Goal: Task Accomplishment & Management: Manage account settings

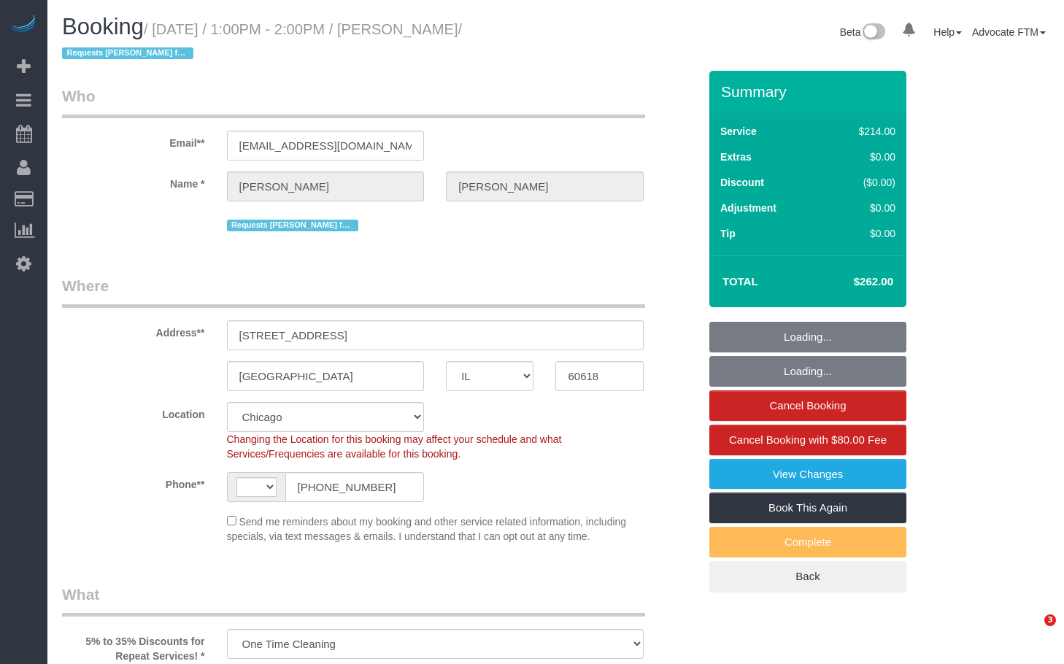
select select "IL"
select select "512"
select select "5"
select select "number:1"
select select "number:65"
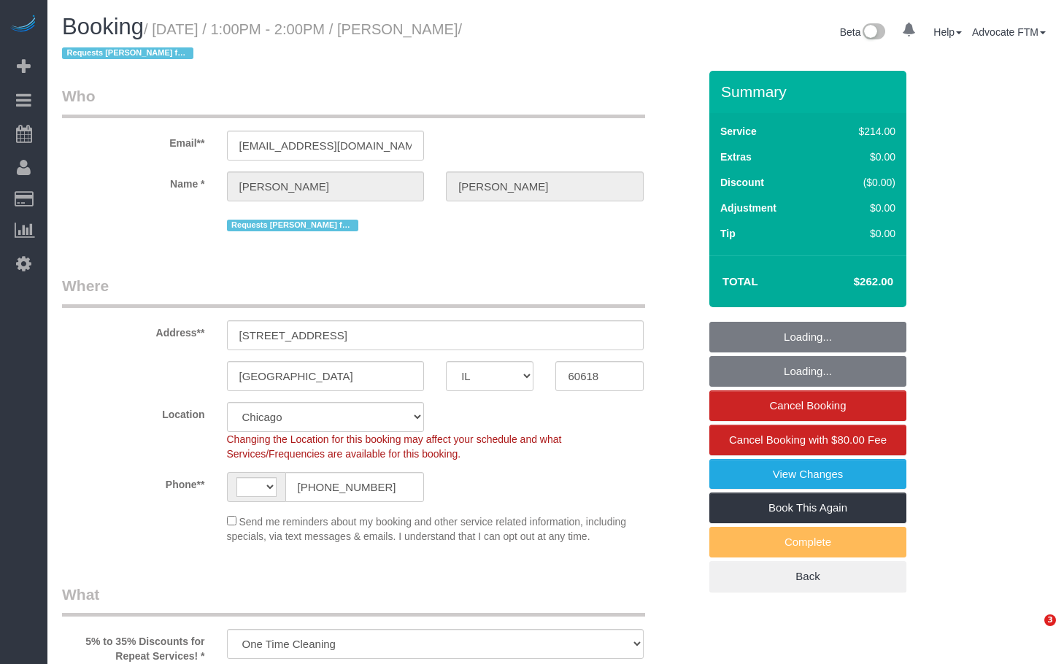
select select "number:139"
select select "number:106"
select select "object:869"
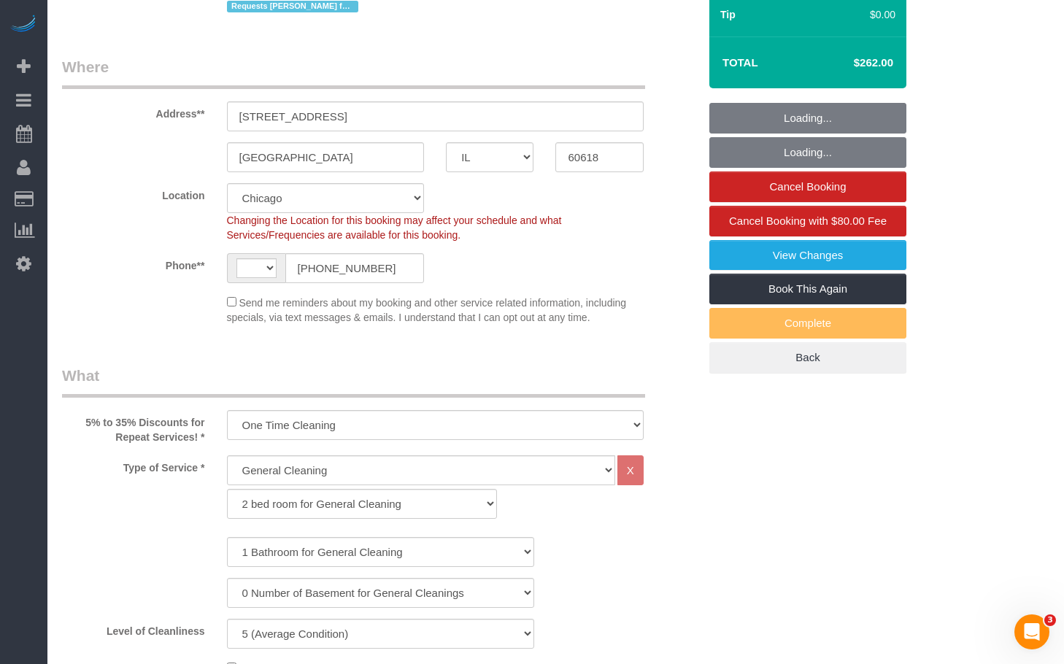
scroll to position [219, 0]
select select "string:[GEOGRAPHIC_DATA]"
select select "5"
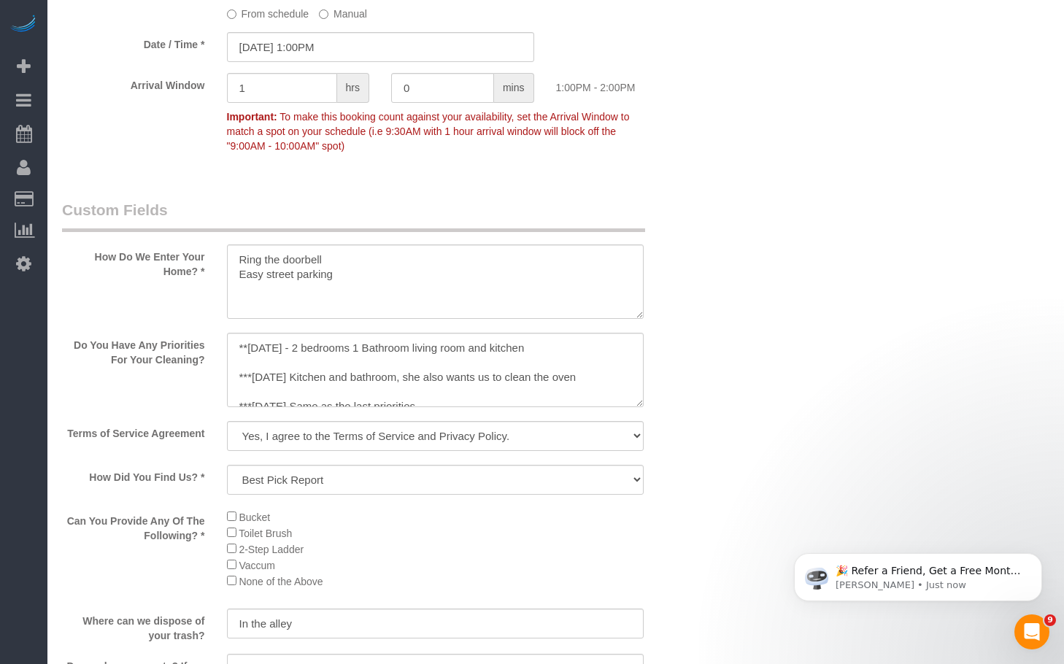
scroll to position [1825, 0]
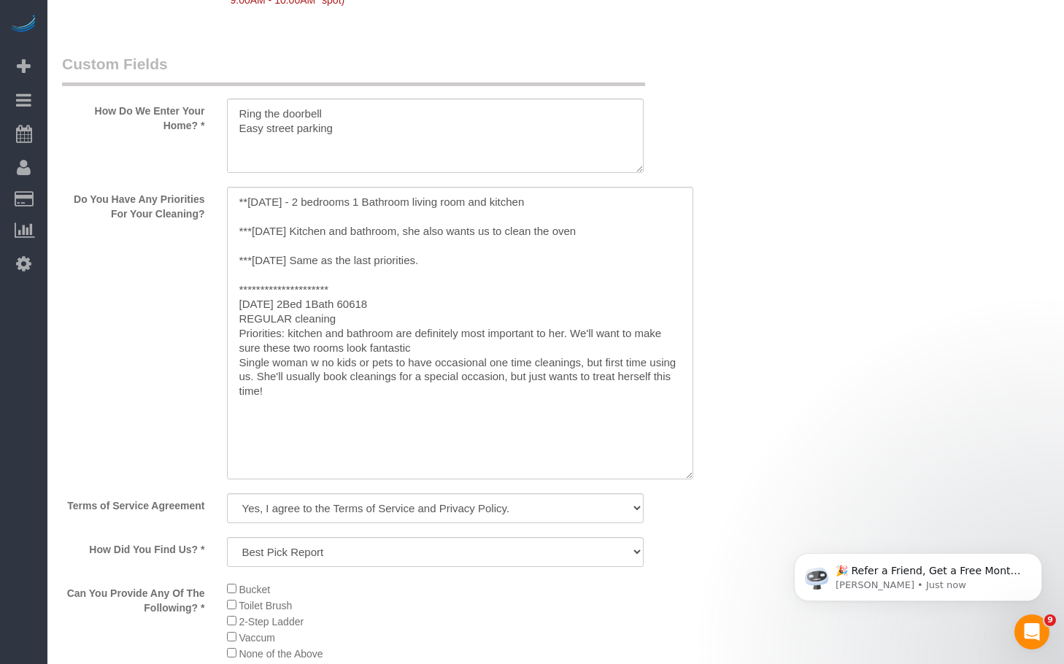
drag, startPoint x: 639, startPoint y: 258, endPoint x: 689, endPoint y: 477, distance: 223.8
click at [689, 477] on textarea at bounding box center [460, 333] width 466 height 293
drag, startPoint x: 244, startPoint y: 320, endPoint x: 704, endPoint y: 395, distance: 465.9
click at [704, 395] on div "Do You Have Any Priorities For Your Cleaning?" at bounding box center [380, 335] width 658 height 296
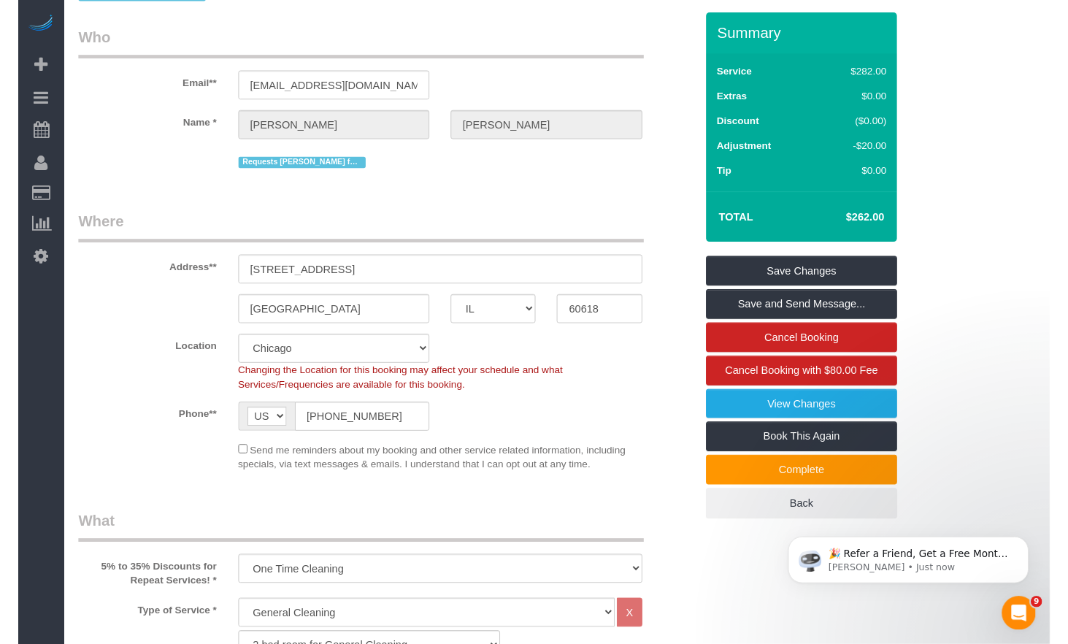
scroll to position [0, 0]
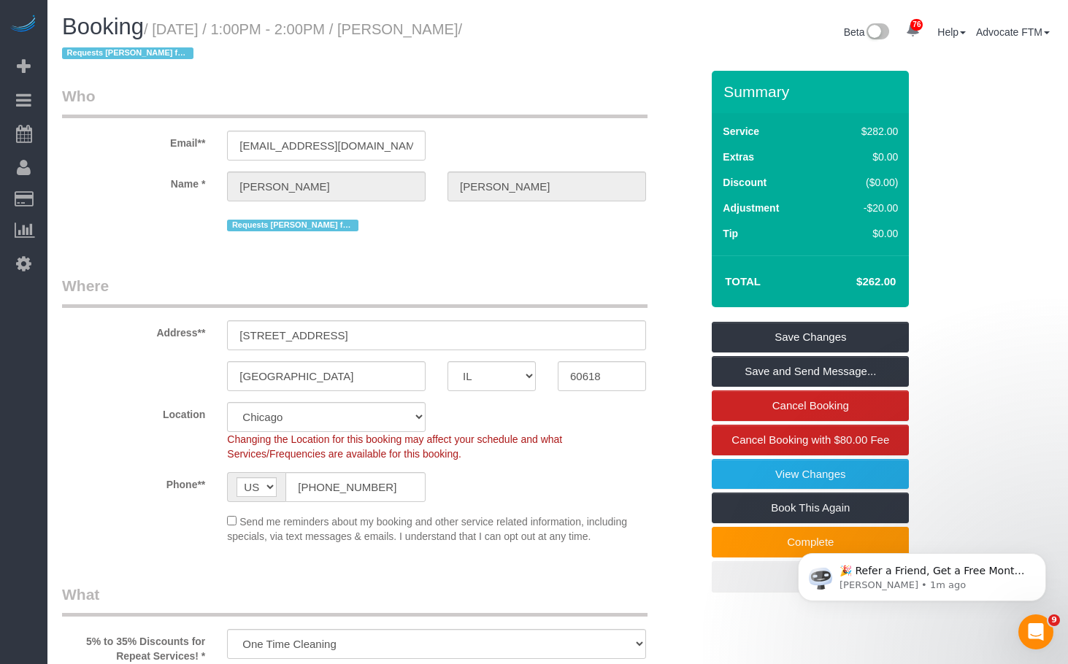
drag, startPoint x: 404, startPoint y: 27, endPoint x: 494, endPoint y: 34, distance: 90.7
click at [462, 34] on small "/ [DATE] / 1:00PM - 2:00PM / [PERSON_NAME] / Requests [PERSON_NAME] for OTC" at bounding box center [262, 41] width 400 height 41
copy small "[PERSON_NAME]"
click at [435, 23] on small "/ [DATE] / 1:00PM - 2:00PM / [PERSON_NAME] / Requests [PERSON_NAME] for OTC" at bounding box center [262, 41] width 400 height 41
click at [424, 28] on small "/ [DATE] / 1:00PM - 2:00PM / [PERSON_NAME] / Requests [PERSON_NAME] for OTC" at bounding box center [262, 41] width 400 height 41
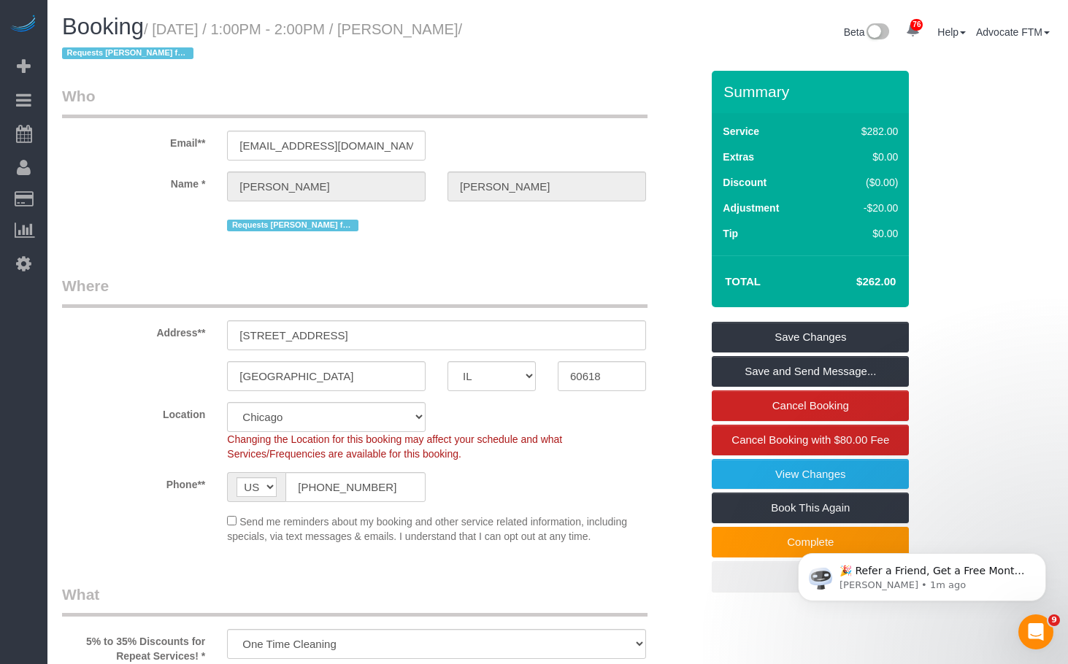
click at [424, 28] on small "/ [DATE] / 1:00PM - 2:00PM / [PERSON_NAME] / Requests [PERSON_NAME] for OTC" at bounding box center [262, 41] width 400 height 41
copy small "[PERSON_NAME]"
drag, startPoint x: 399, startPoint y: 488, endPoint x: 194, endPoint y: 479, distance: 205.3
click at [201, 479] on div "Phone** AF AL DZ AD AO AI AQ AG AR AM AW AU AT AZ BS BH BD BB BY BE BZ BJ BM BT…" at bounding box center [381, 487] width 660 height 30
